Goal: Information Seeking & Learning: Understand process/instructions

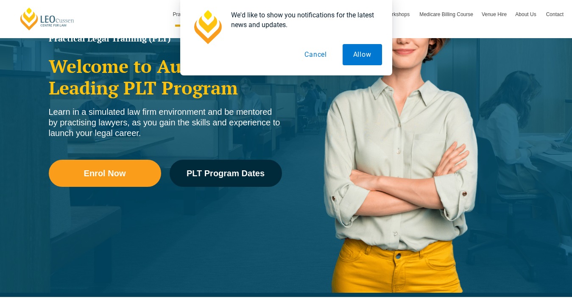
click at [312, 56] on button "Cancel" at bounding box center [316, 54] width 44 height 21
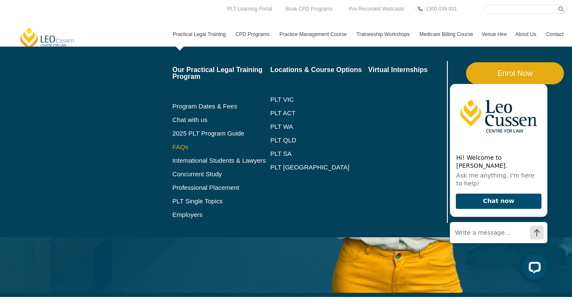
click at [173, 145] on link "FAQs" at bounding box center [222, 147] width 98 height 7
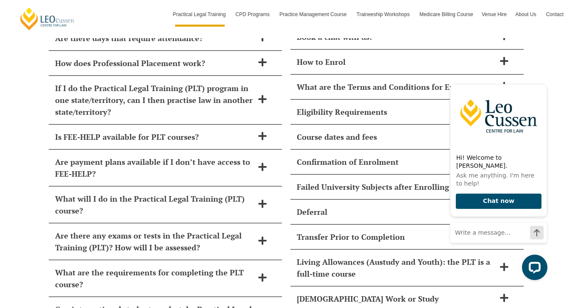
scroll to position [3634, 0]
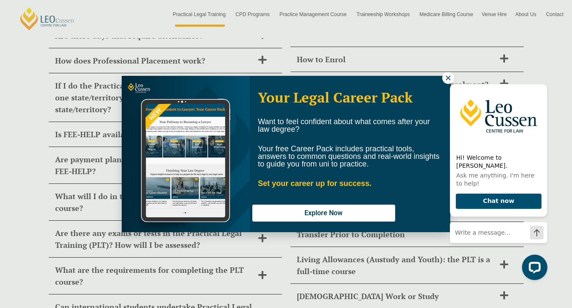
click at [448, 78] on div "Hi! Welcome to Leo Cussen. Ask me anything. I'm here to help! Chat now" at bounding box center [497, 178] width 108 height 219
click at [447, 76] on icon at bounding box center [449, 78] width 8 height 8
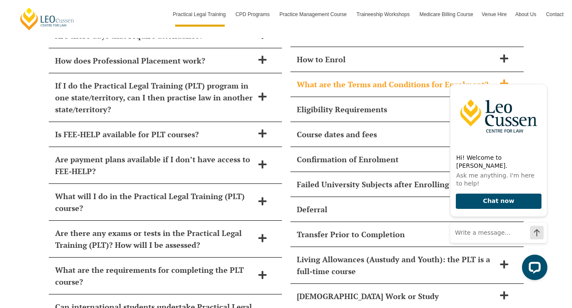
click at [505, 79] on icon at bounding box center [504, 83] width 8 height 8
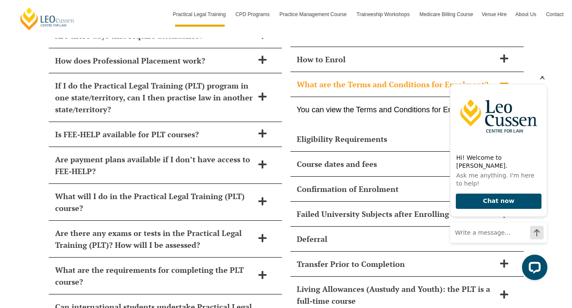
click at [458, 84] on div "Hi! Welcome to Leo Cussen. Ask me anything. I'm here to help! Chat now" at bounding box center [499, 161] width 98 height 179
click at [488, 85] on div "Hi! Welcome to Leo Cussen. Ask me anything. I'm here to help! Chat now" at bounding box center [499, 161] width 98 height 179
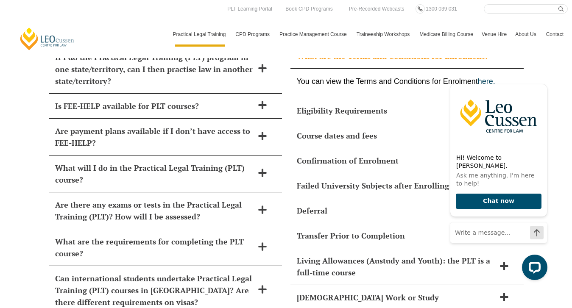
scroll to position [3661, 0]
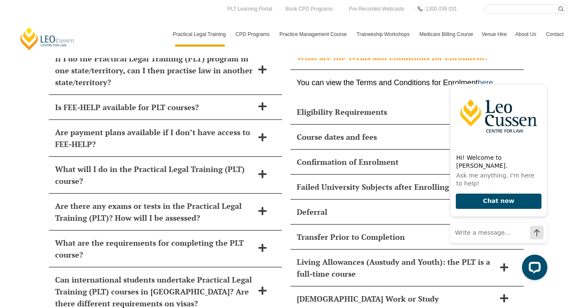
click at [487, 78] on link "here." at bounding box center [486, 82] width 17 height 8
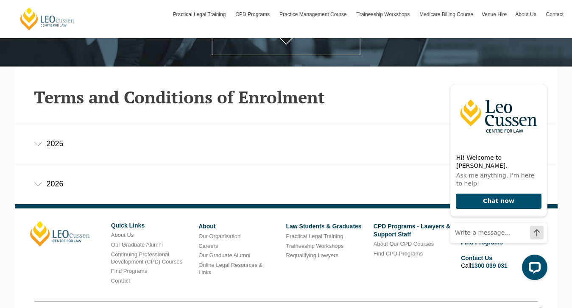
scroll to position [228, 0]
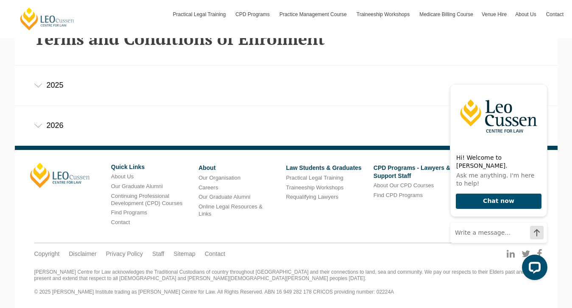
click at [49, 131] on div "2026" at bounding box center [286, 125] width 543 height 39
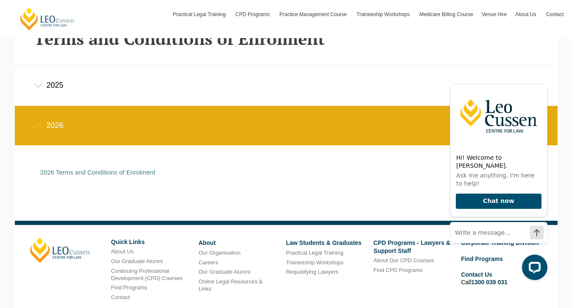
scroll to position [230, 0]
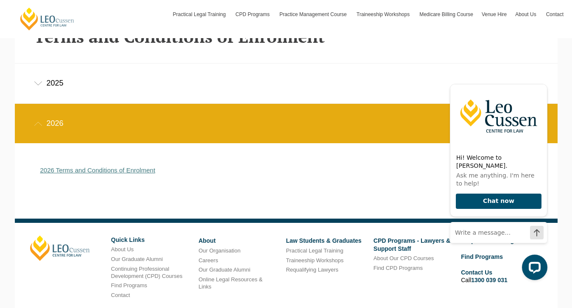
click at [136, 170] on link "2026 Terms and Conditions of Enrolment" at bounding box center [97, 170] width 115 height 7
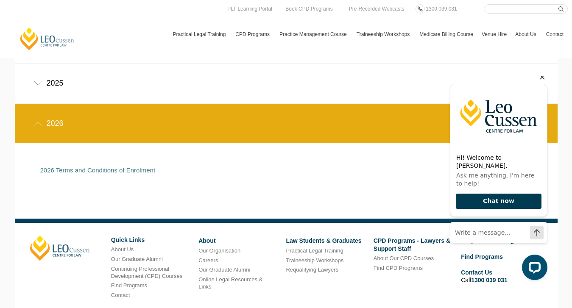
click at [489, 200] on button "Chat now" at bounding box center [499, 202] width 86 height 16
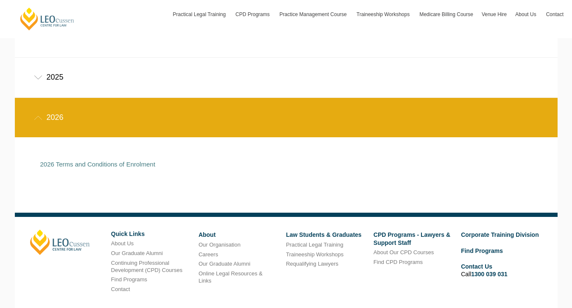
scroll to position [233, 0]
